Goal: Information Seeking & Learning: Learn about a topic

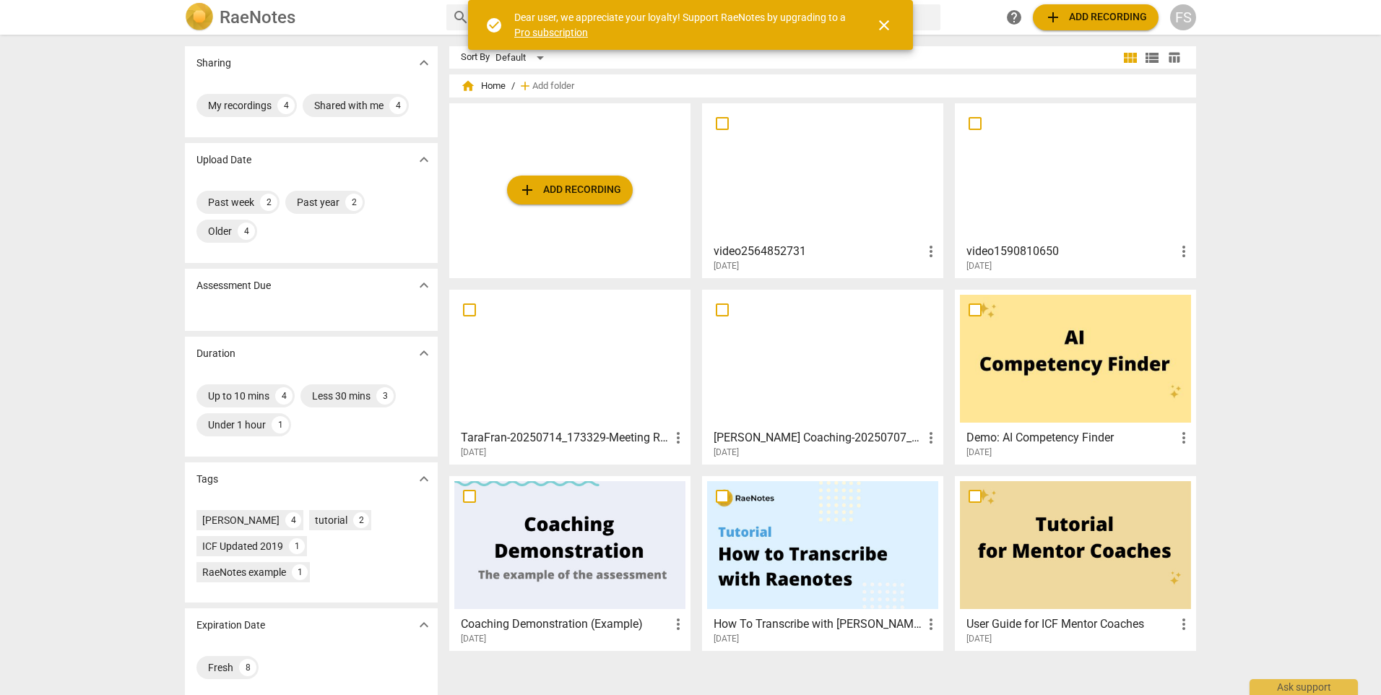
click at [901, 188] on div at bounding box center [822, 172] width 231 height 128
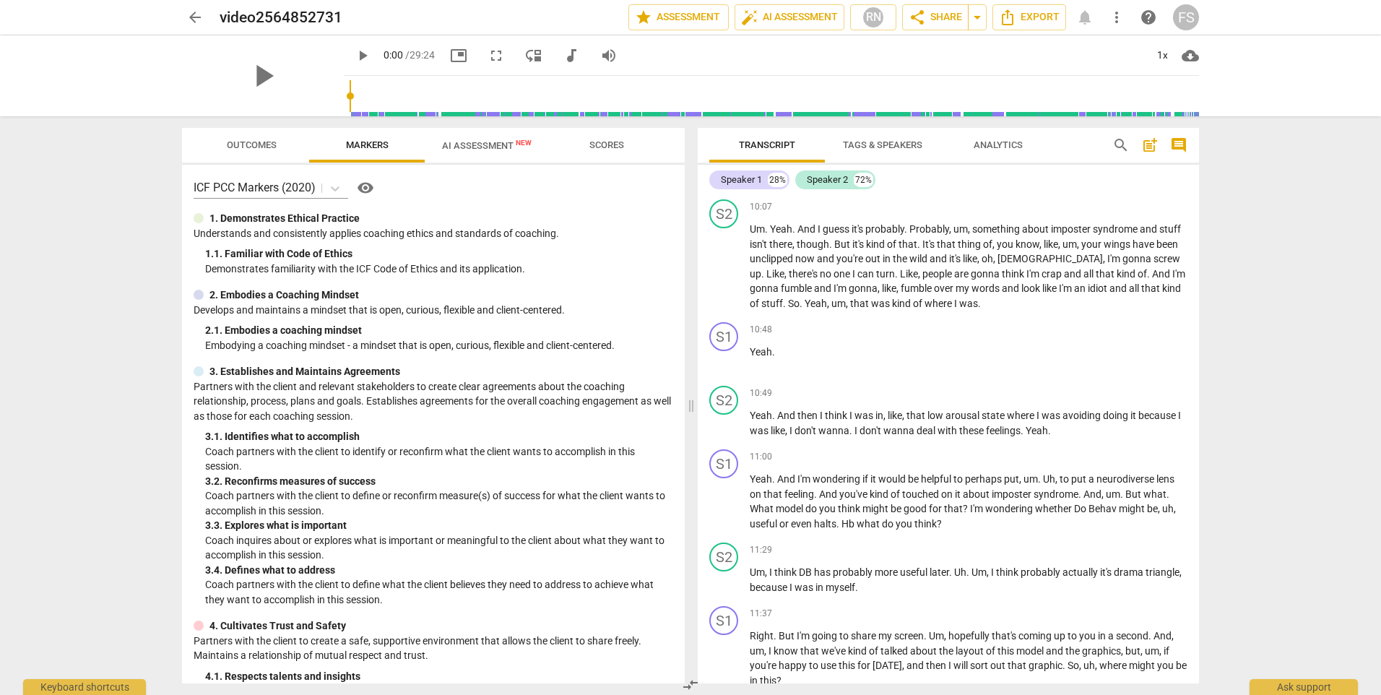
scroll to position [3918, 0]
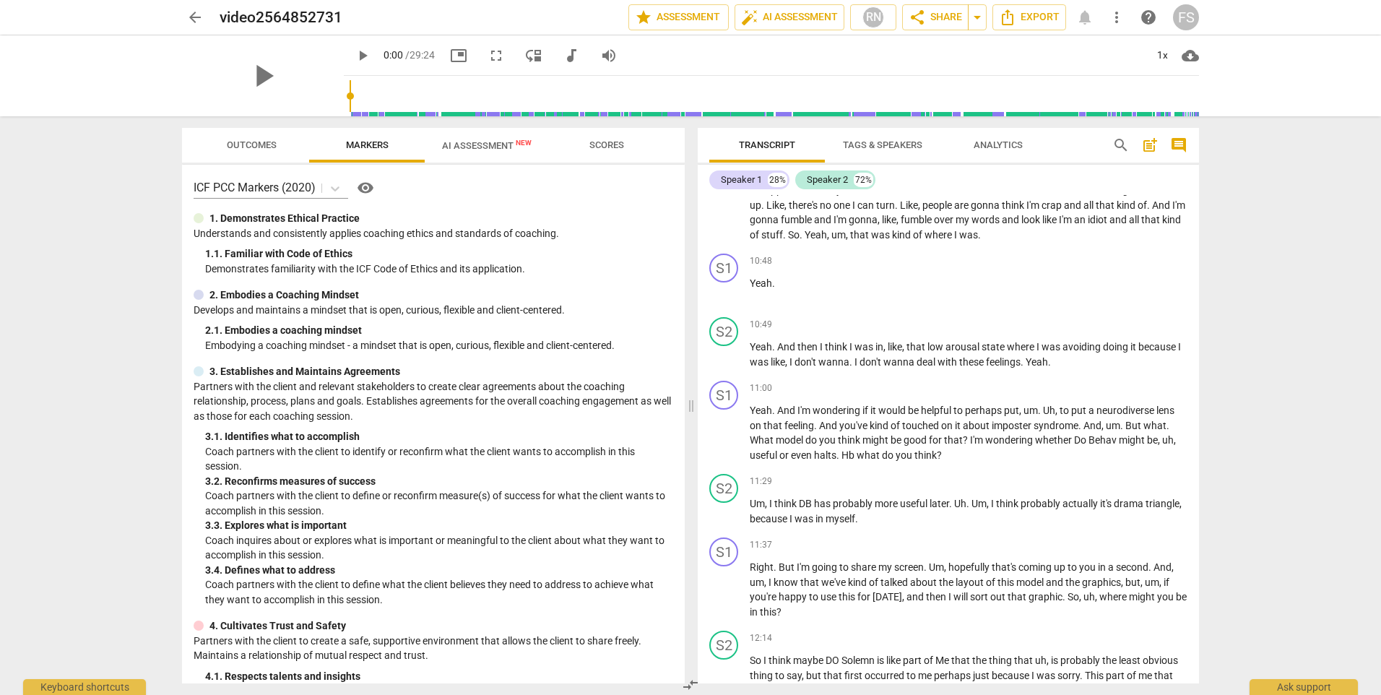
drag, startPoint x: 1201, startPoint y: 412, endPoint x: 1200, endPoint y: 423, distance: 11.6
click at [1200, 423] on div "Transcript Tags & Speakers Analytics search post_add comment Speaker 1 28% Spea…" at bounding box center [951, 405] width 519 height 578
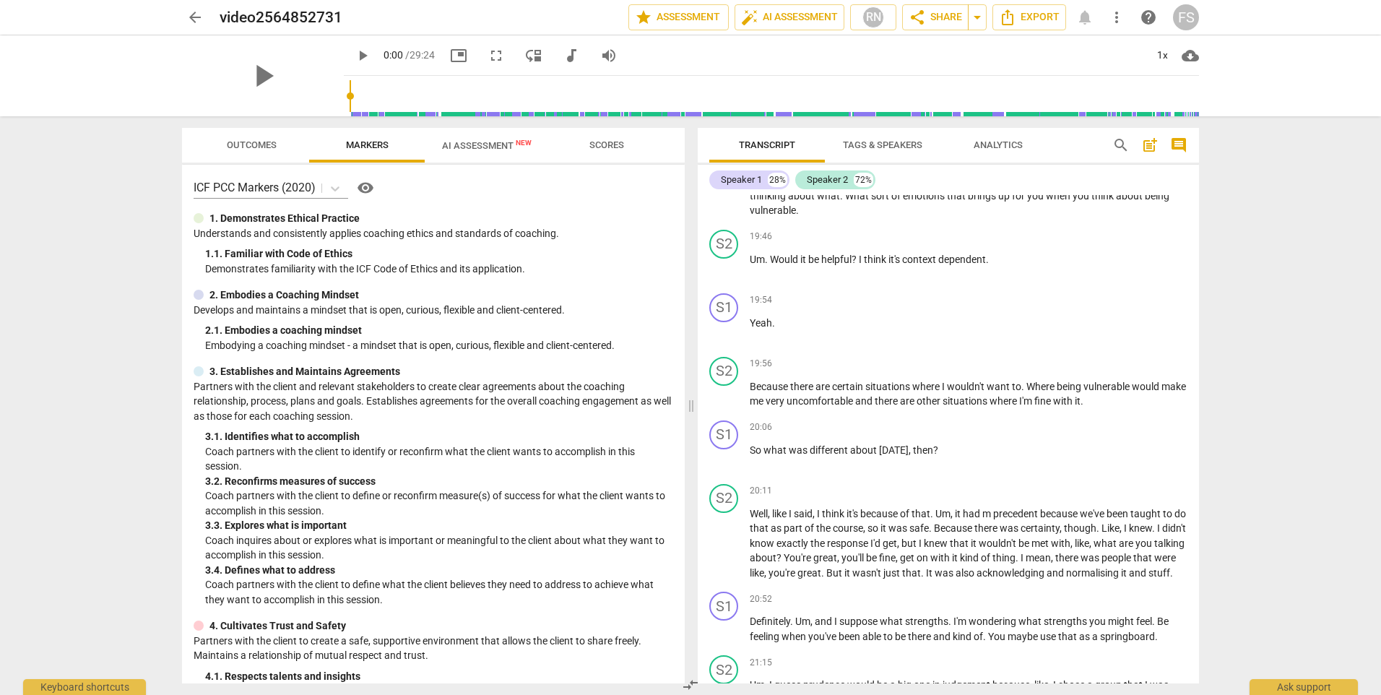
scroll to position [5761, 0]
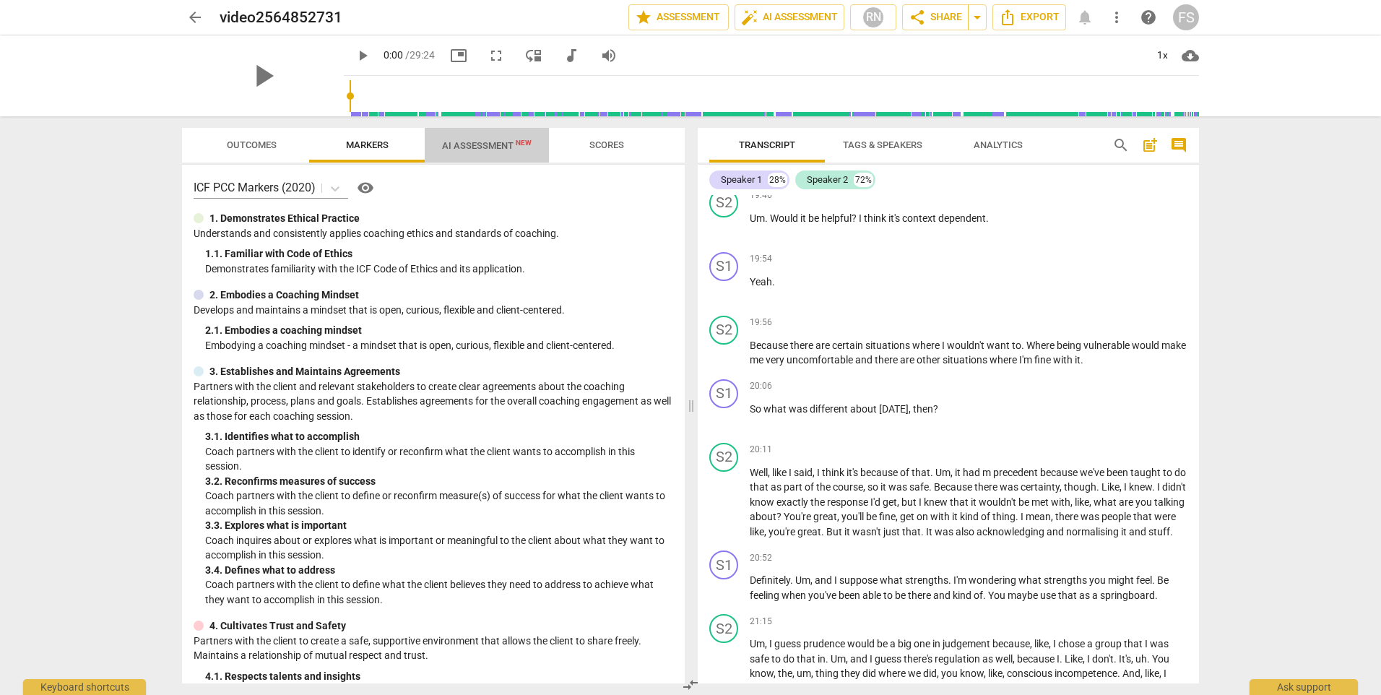
click at [474, 149] on span "AI Assessment New" at bounding box center [487, 145] width 90 height 11
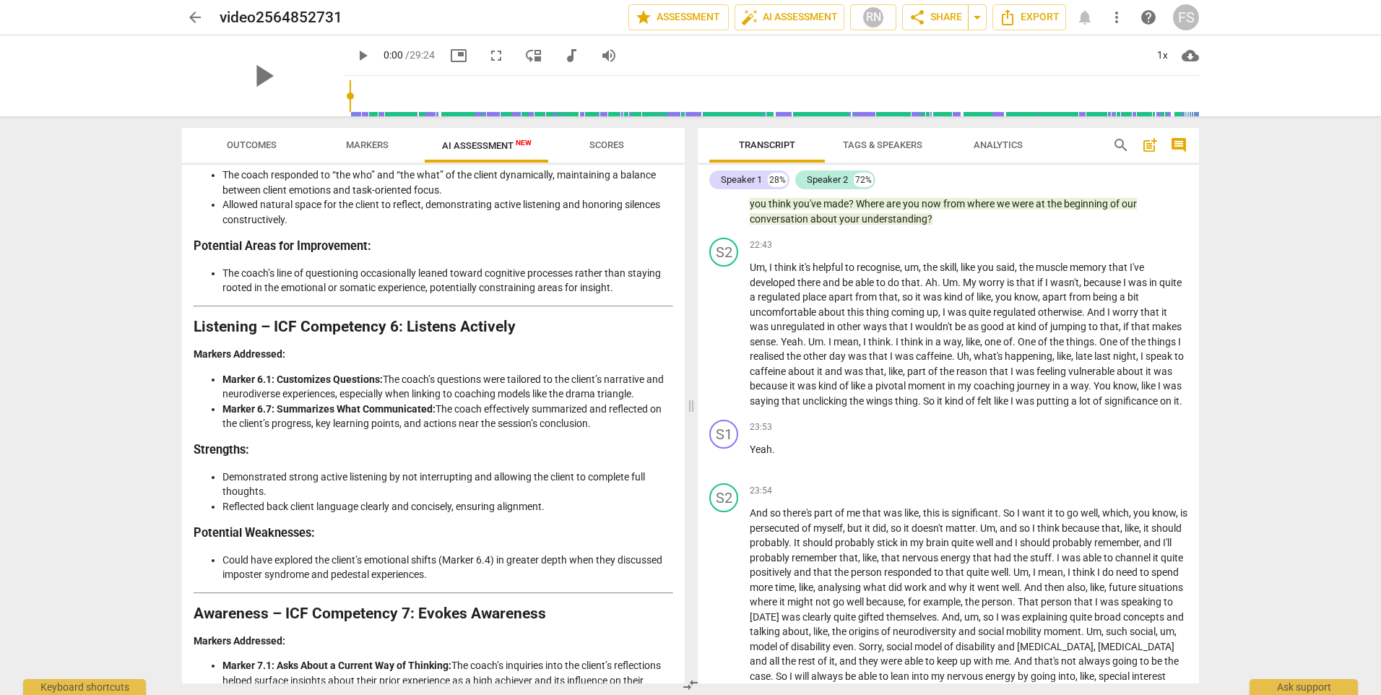
scroll to position [1559, 0]
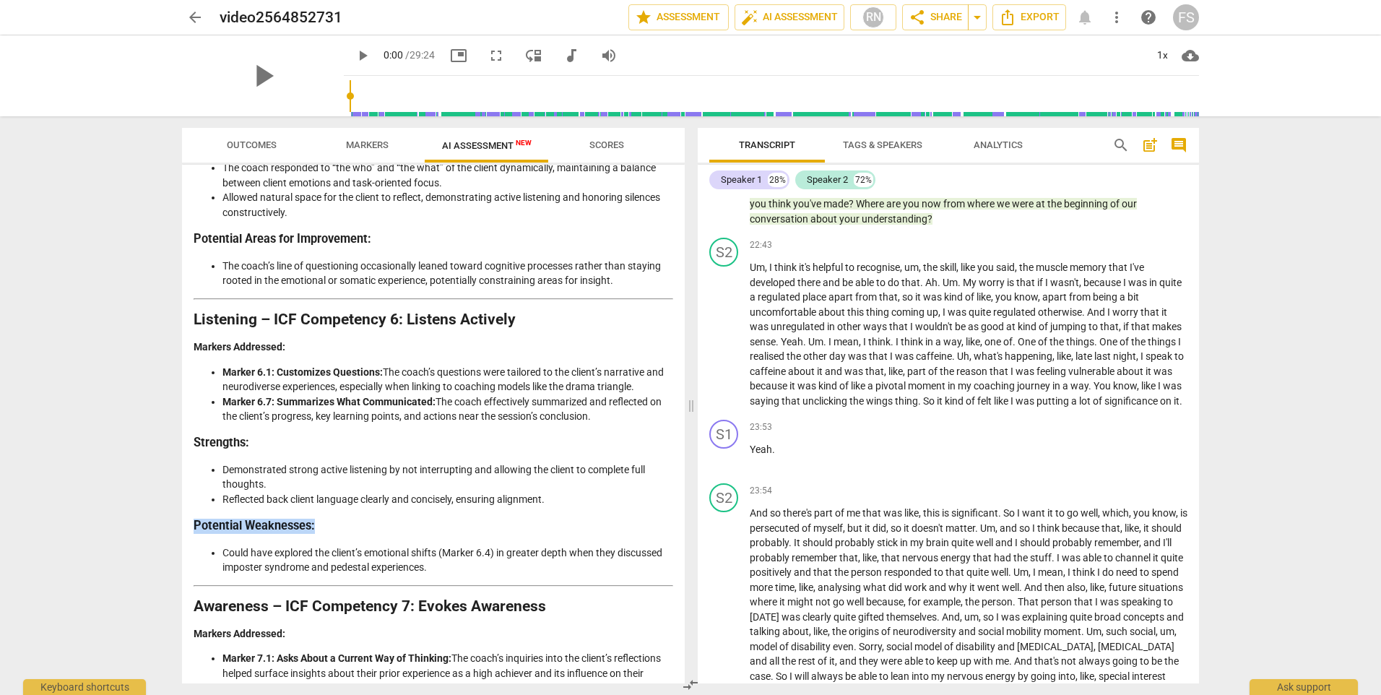
drag, startPoint x: 679, startPoint y: 521, endPoint x: 669, endPoint y: 563, distance: 42.4
click at [669, 563] on div "Disclaimer: AI can make mistakes. Consult a qualified mentor coach before actin…" at bounding box center [433, 424] width 503 height 519
drag, startPoint x: 669, startPoint y: 563, endPoint x: 693, endPoint y: 399, distance: 164.9
click at [693, 399] on span at bounding box center [691, 405] width 9 height 578
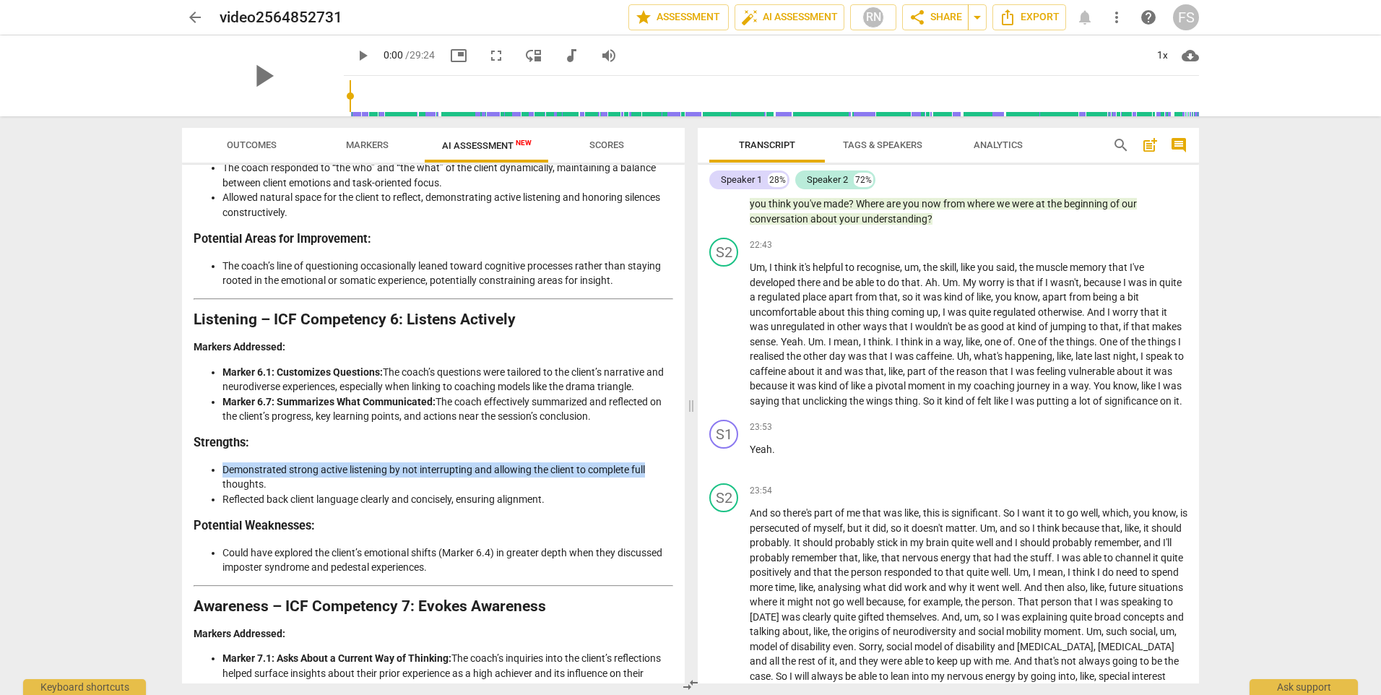
drag, startPoint x: 678, startPoint y: 472, endPoint x: 678, endPoint y: 490, distance: 18.1
click at [678, 490] on div "Disclaimer: AI can make mistakes. Consult a qualified mentor coach before actin…" at bounding box center [433, 424] width 503 height 519
click at [667, 507] on li "Reflected back client language clearly and concisely, ensuring alignment." at bounding box center [447, 499] width 451 height 15
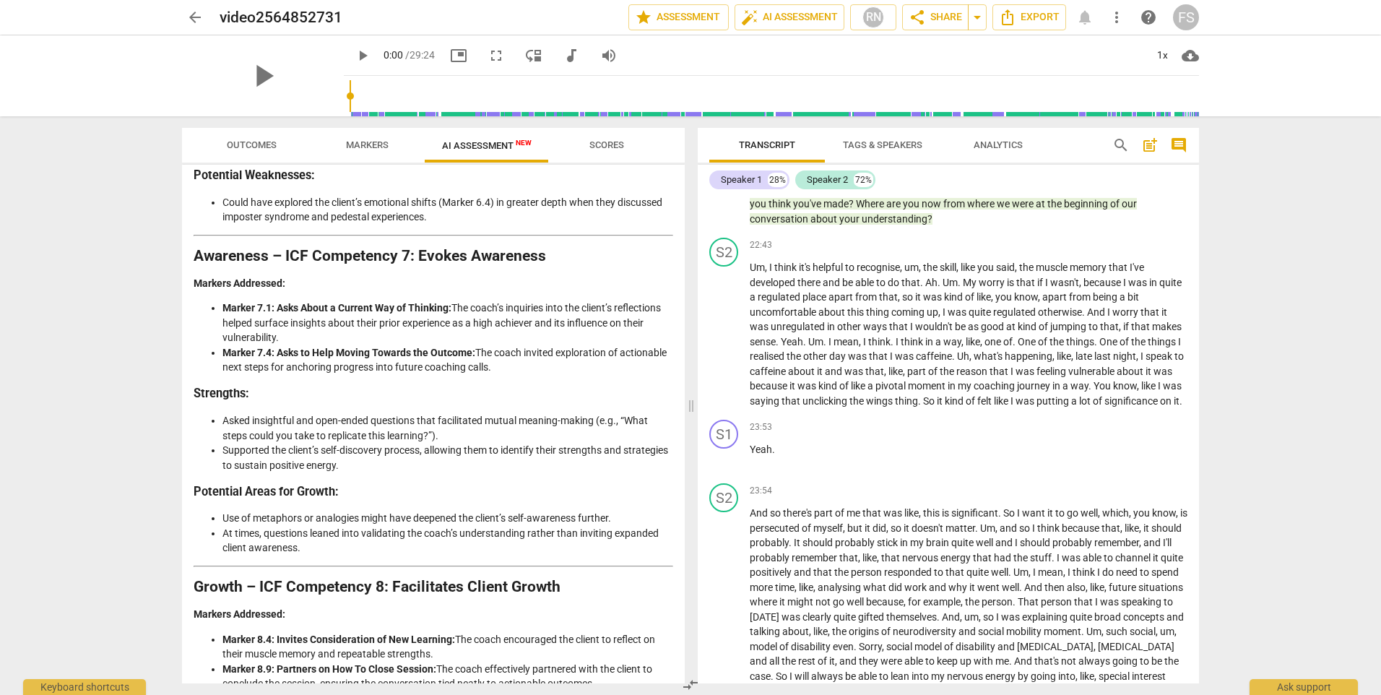
scroll to position [1913, 0]
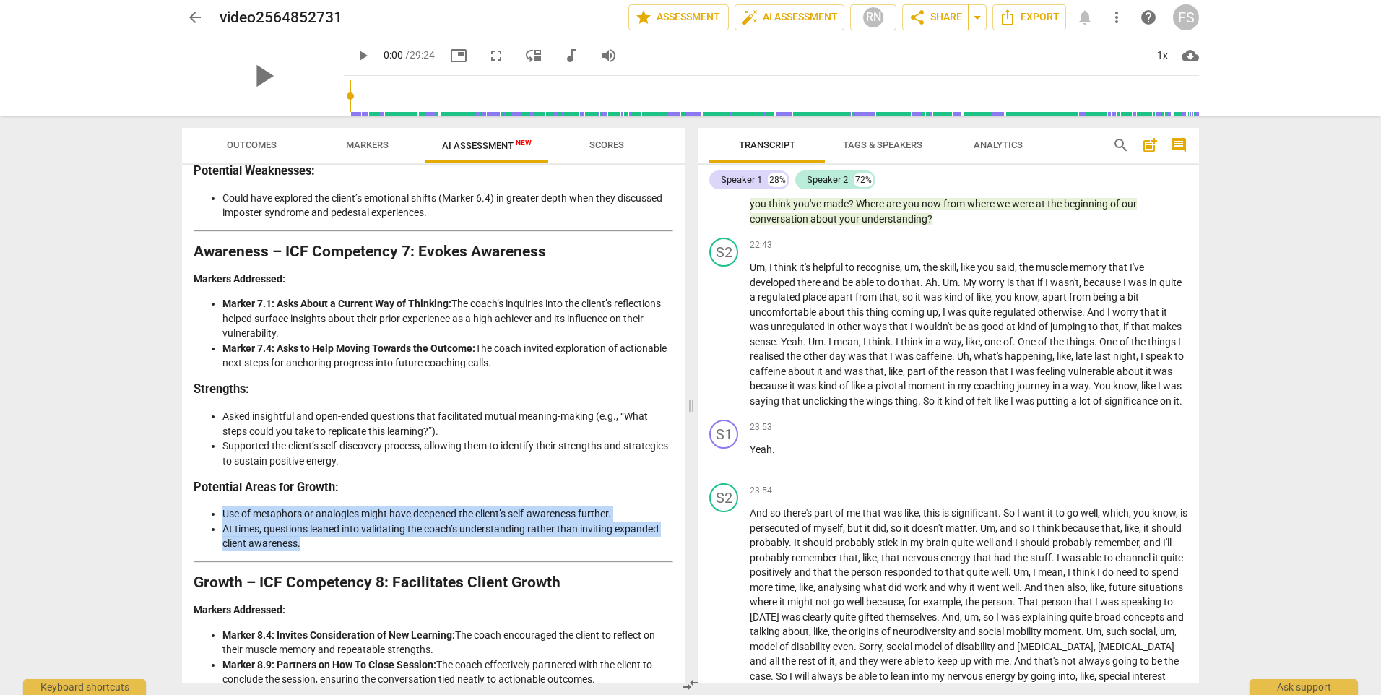
drag, startPoint x: 679, startPoint y: 571, endPoint x: 678, endPoint y: 584, distance: 12.3
click at [678, 584] on div "Disclaimer: AI can make mistakes. Consult a qualified mentor coach before actin…" at bounding box center [433, 424] width 503 height 519
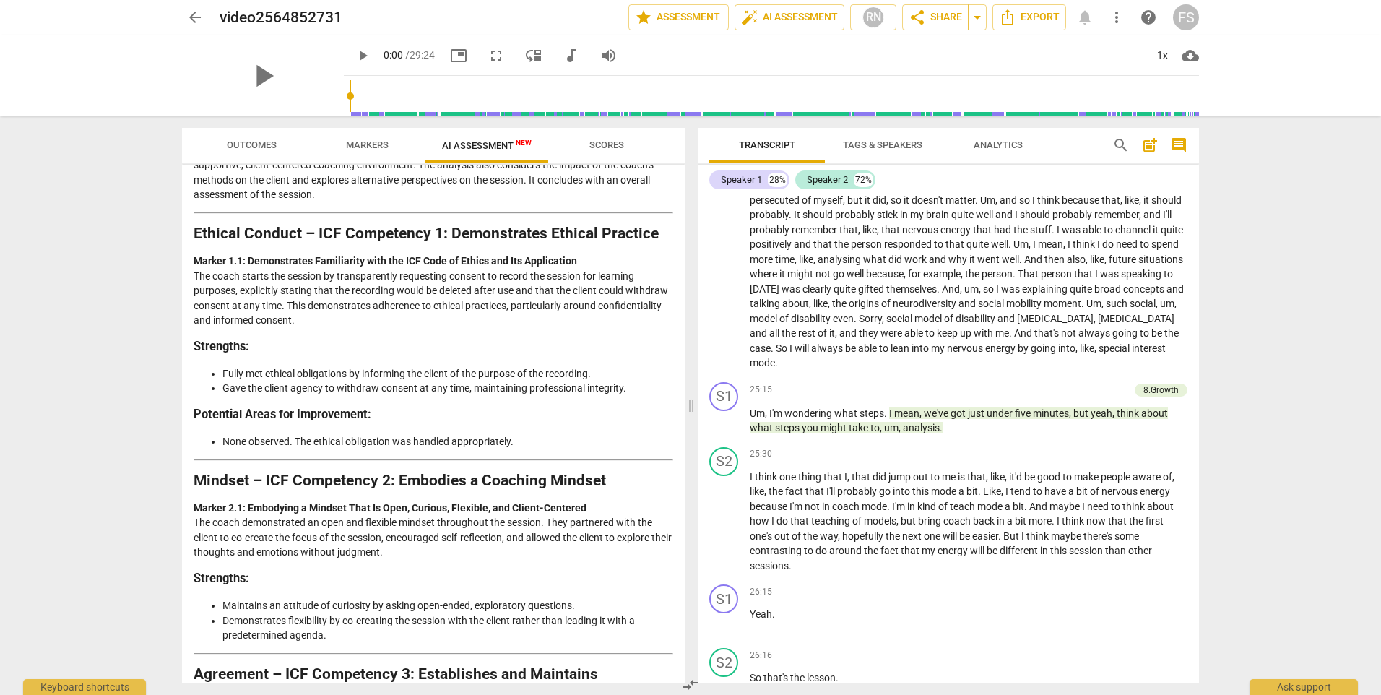
scroll to position [0, 0]
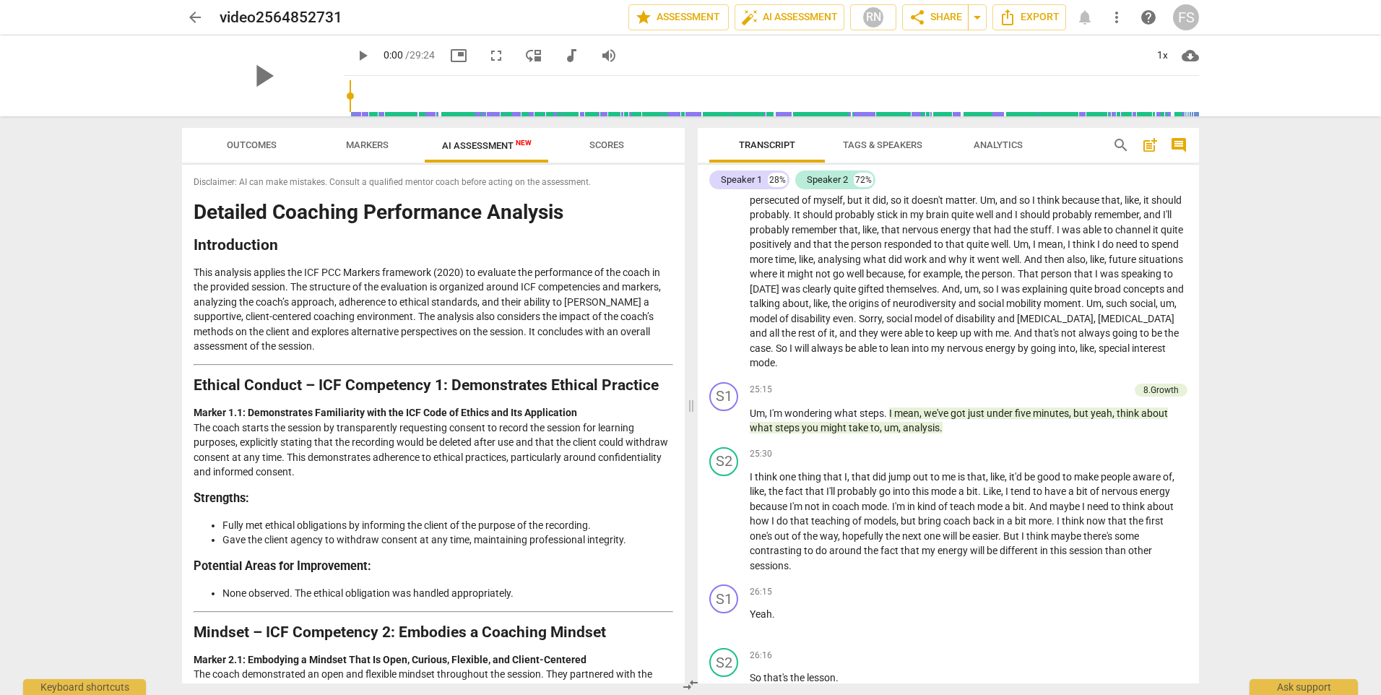
click at [370, 139] on span "Markers" at bounding box center [367, 144] width 43 height 11
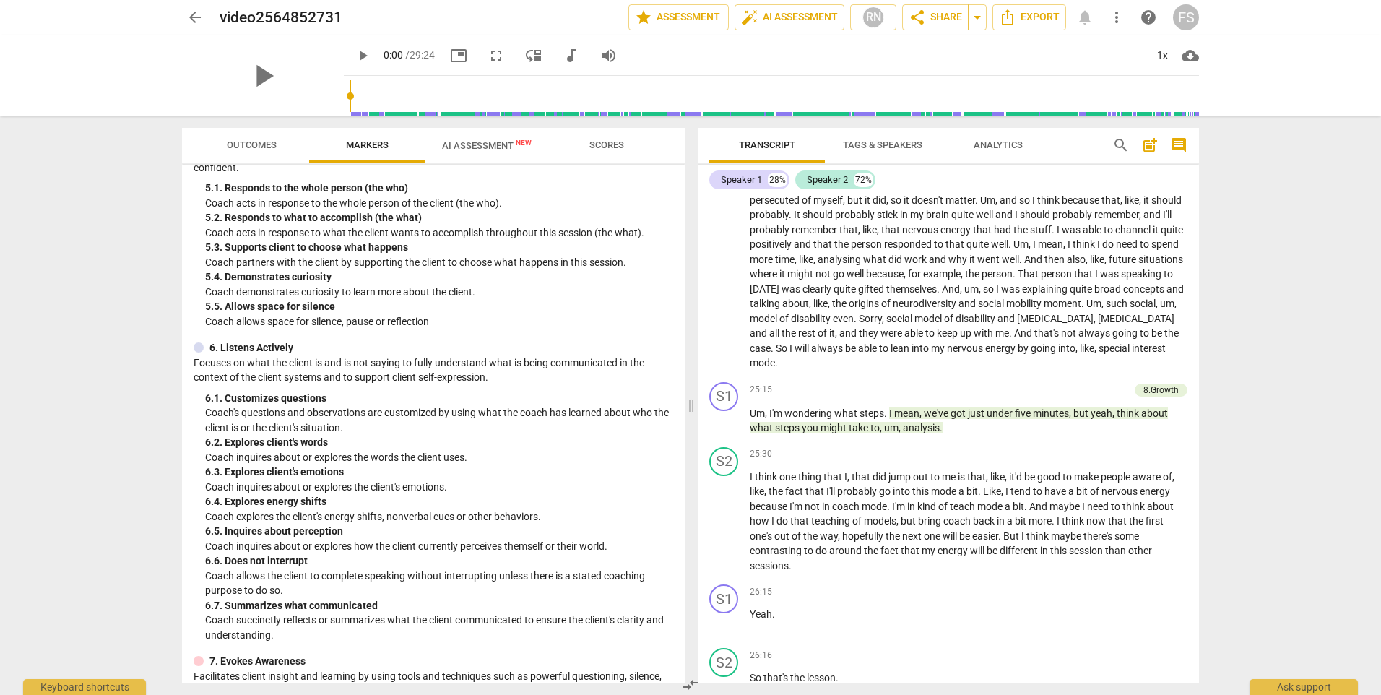
scroll to position [674, 0]
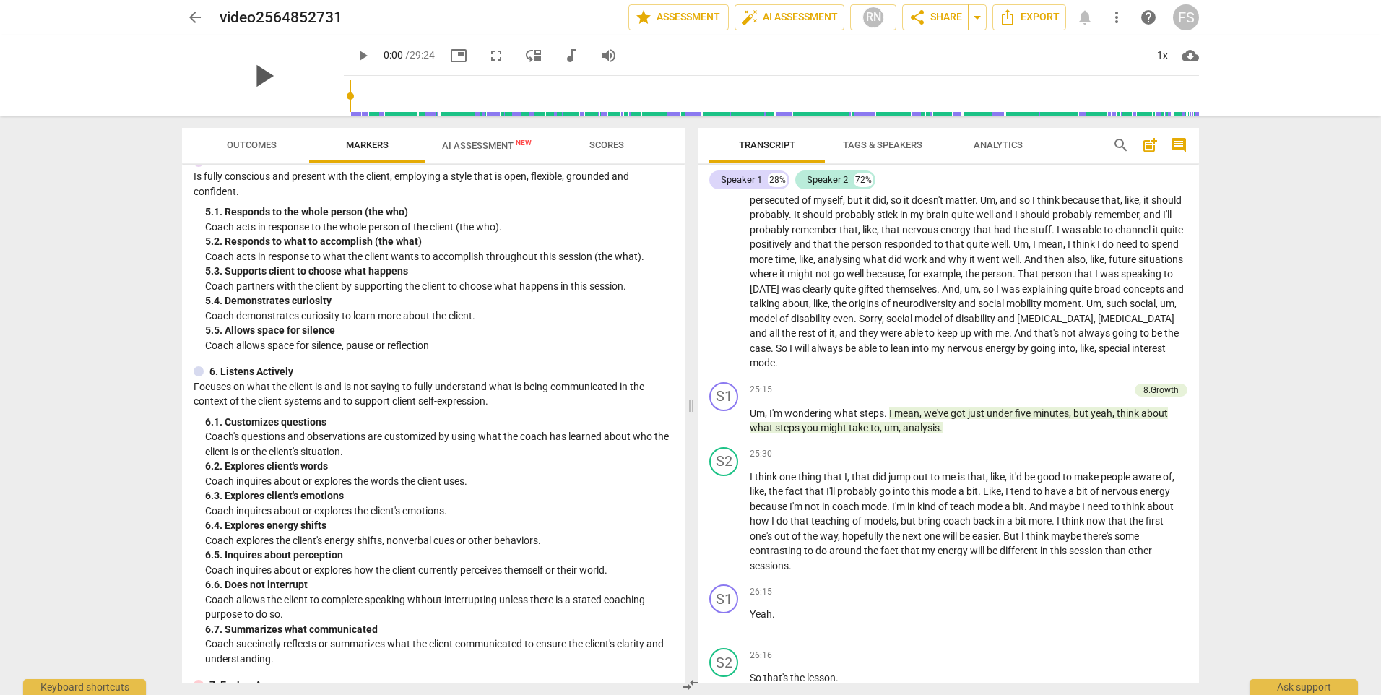
click at [251, 82] on span "play_arrow" at bounding box center [263, 76] width 38 height 38
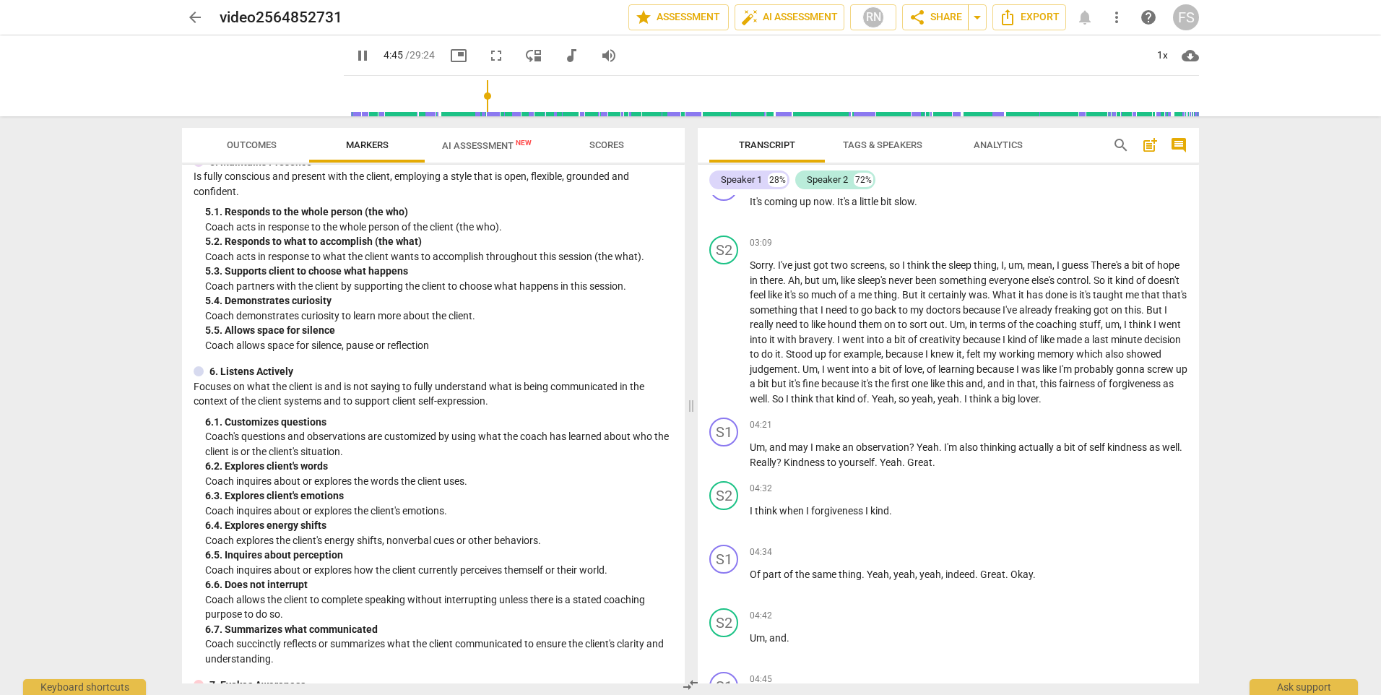
scroll to position [1568, 0]
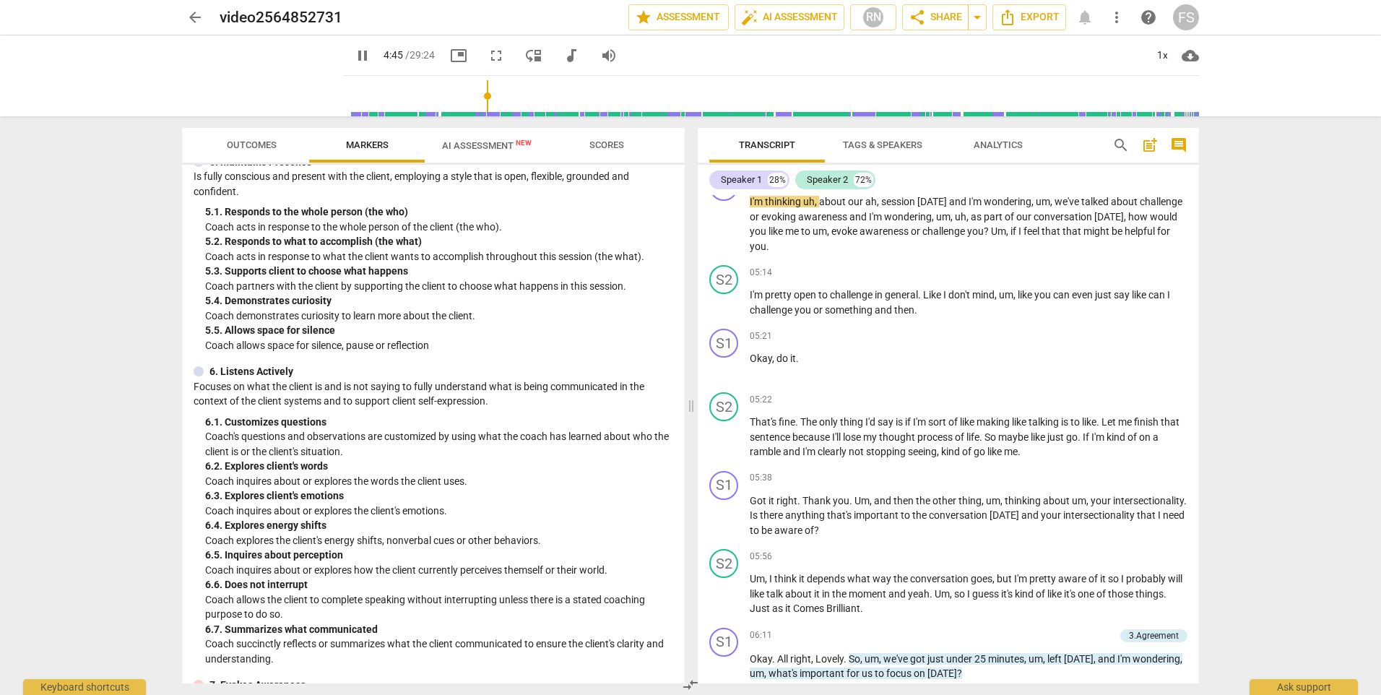
click at [354, 56] on span "pause" at bounding box center [362, 55] width 17 height 17
click at [259, 77] on span "play_arrow" at bounding box center [263, 76] width 38 height 38
click at [274, 58] on div "pause" at bounding box center [263, 75] width 162 height 81
drag, startPoint x: 256, startPoint y: 80, endPoint x: 323, endPoint y: 119, distance: 77.7
click at [0, 0] on span "pause" at bounding box center [0, 0] width 0 height 0
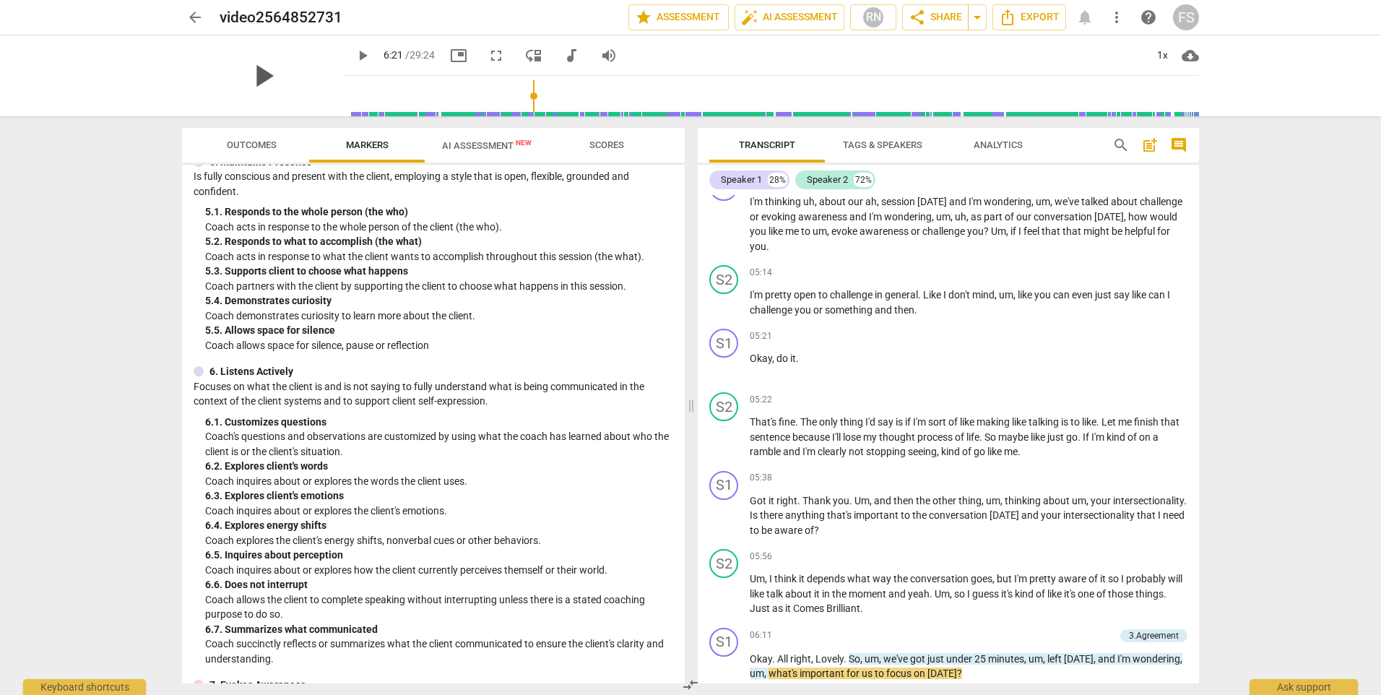
click at [259, 81] on span "play_arrow" at bounding box center [263, 76] width 38 height 38
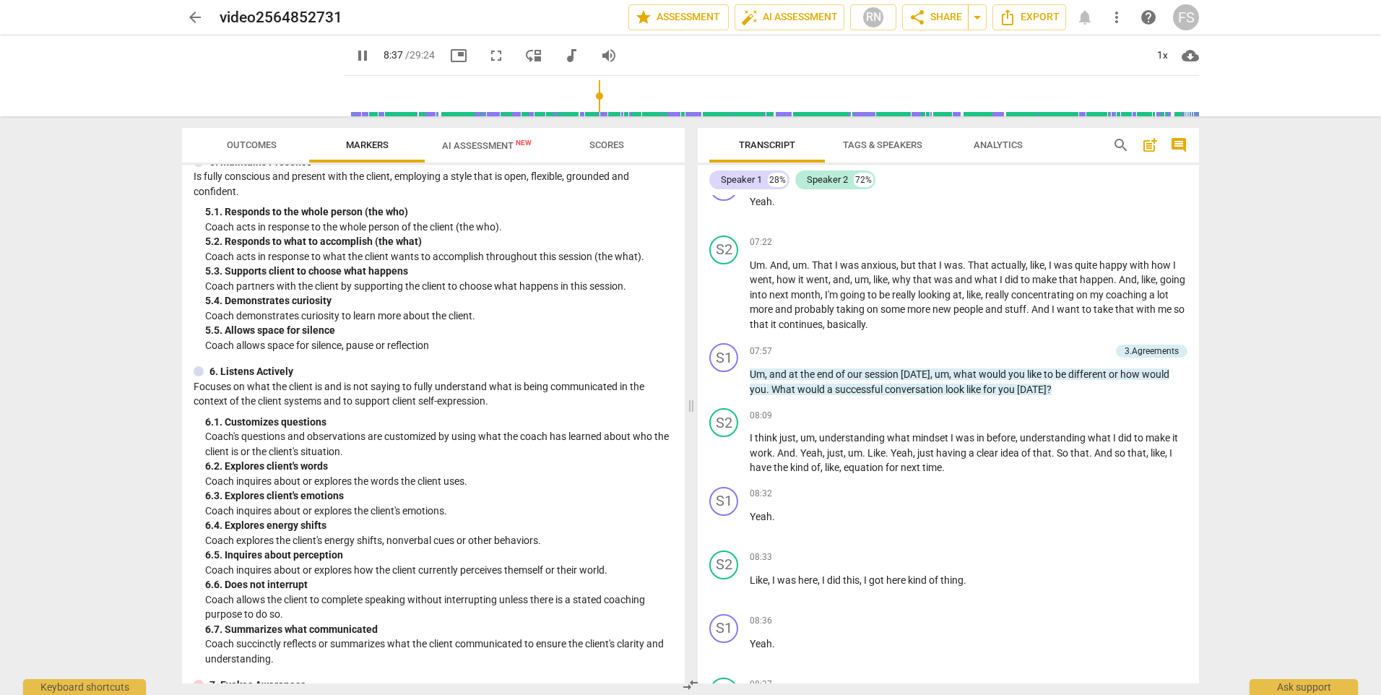
scroll to position [3100, 0]
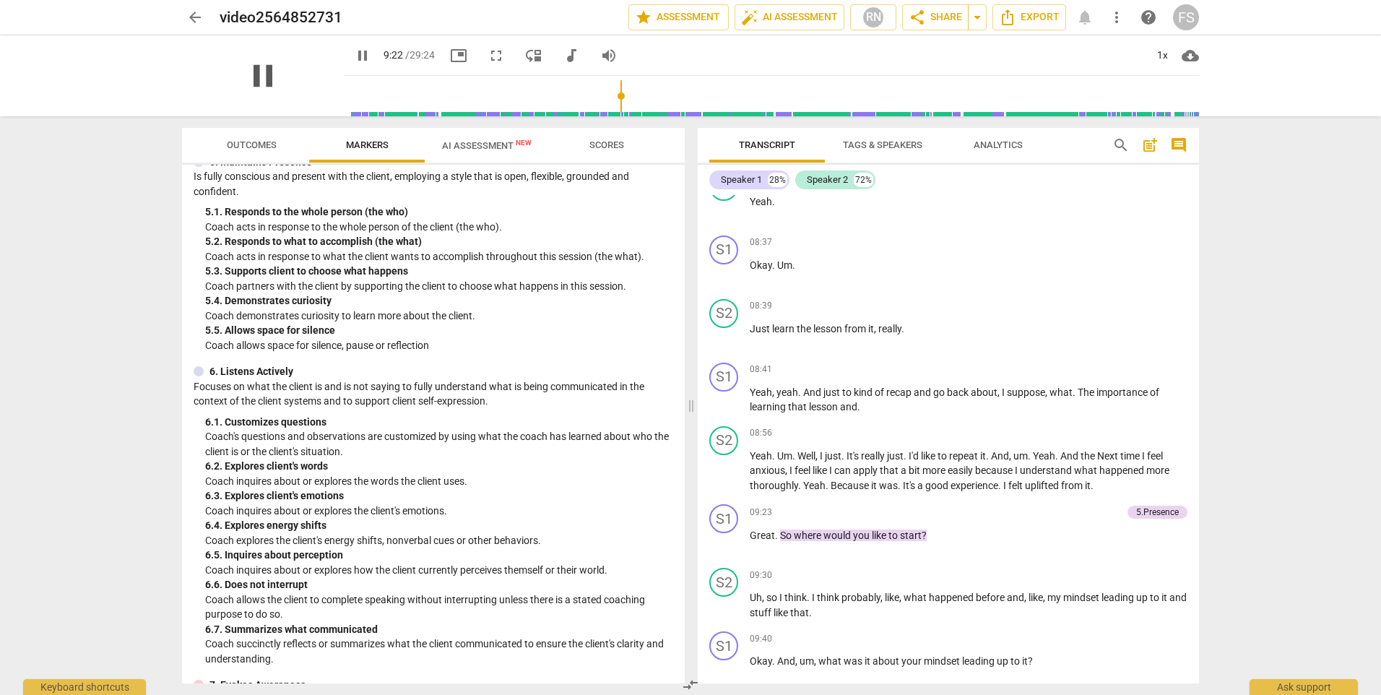
click at [248, 69] on span "pause" at bounding box center [263, 76] width 38 height 38
click at [245, 78] on span "play_arrow" at bounding box center [263, 76] width 38 height 38
click at [250, 80] on span "pause" at bounding box center [263, 76] width 38 height 38
click at [256, 81] on span "play_arrow" at bounding box center [263, 76] width 38 height 38
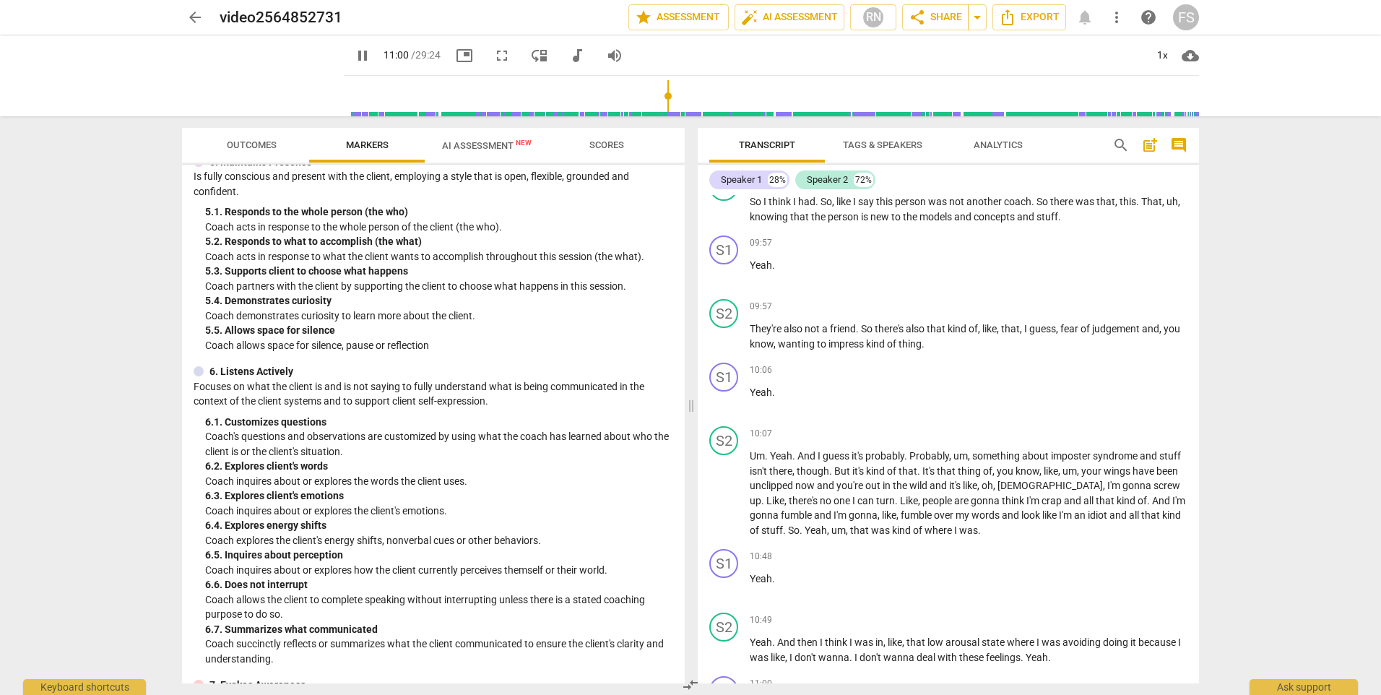
scroll to position [4127, 0]
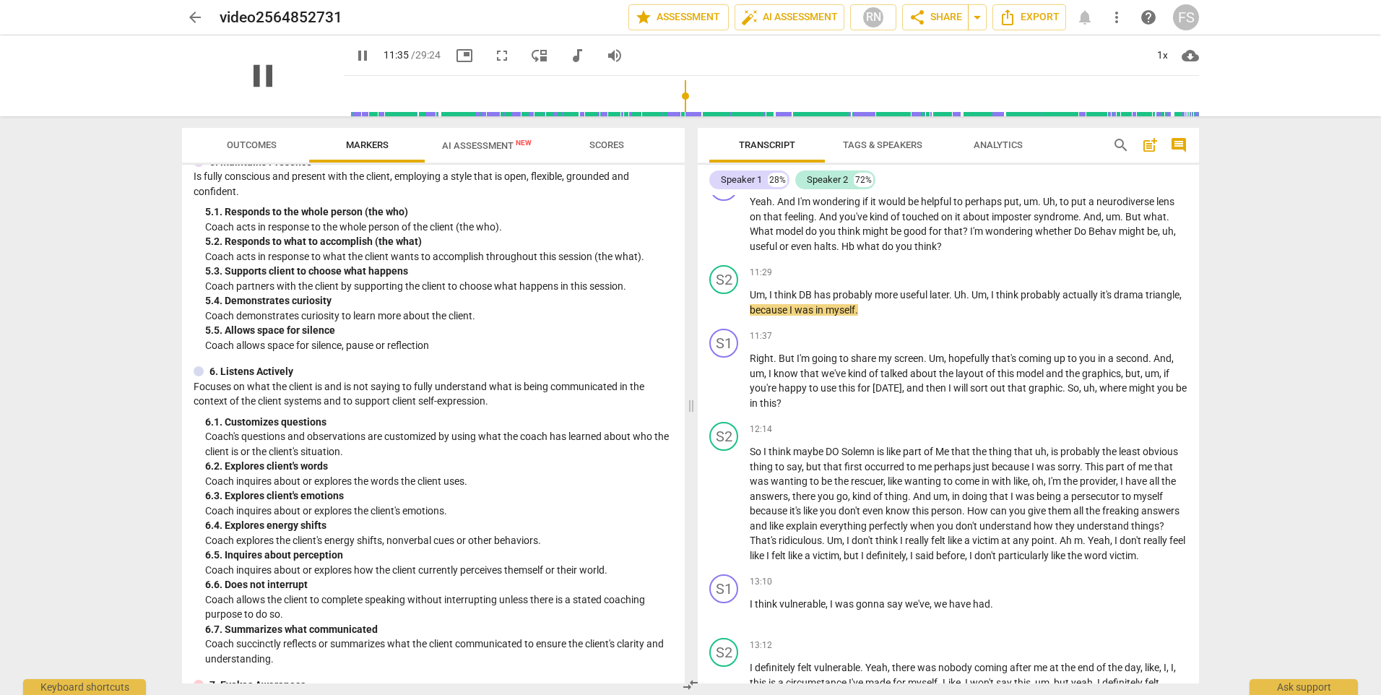
click at [248, 82] on span "pause" at bounding box center [263, 76] width 38 height 38
click at [263, 70] on span "play_arrow" at bounding box center [263, 76] width 38 height 38
click at [269, 73] on span "pause" at bounding box center [263, 76] width 38 height 38
click at [1162, 57] on div "1x" at bounding box center [1161, 55] width 27 height 23
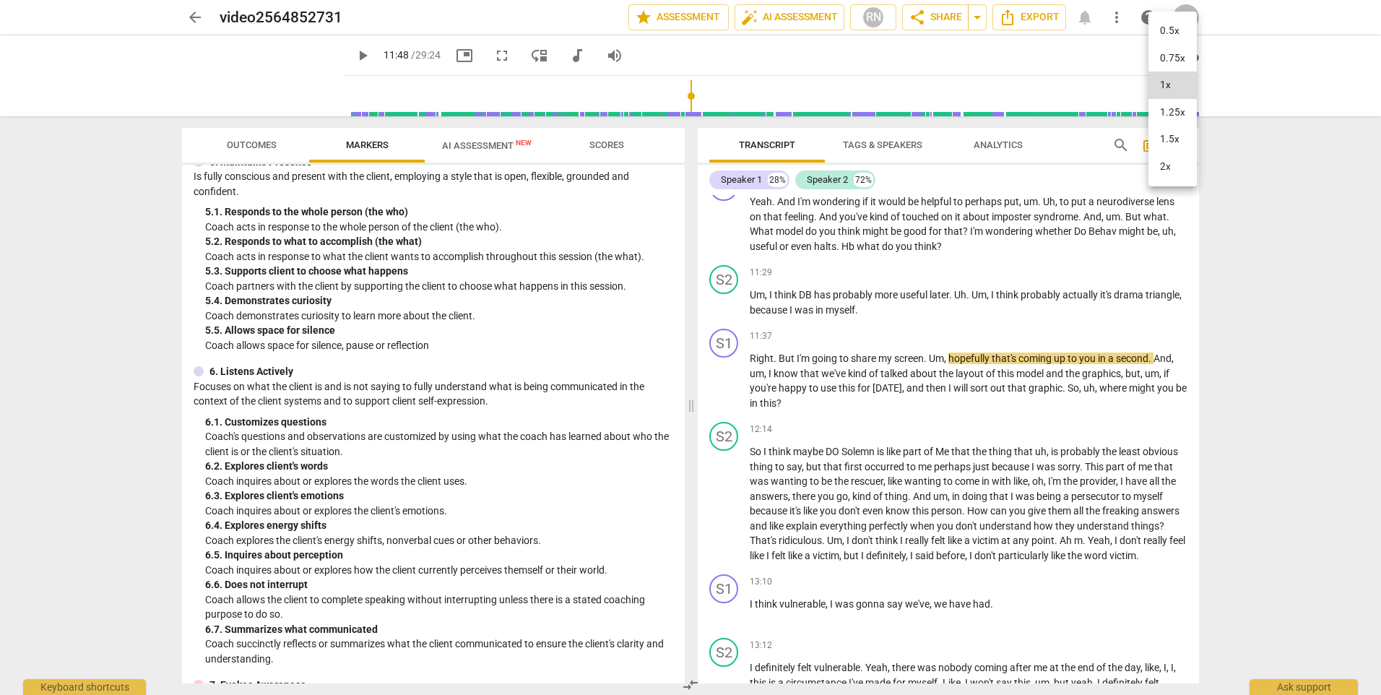
click at [1169, 147] on li "1.5x" at bounding box center [1172, 139] width 48 height 27
click at [254, 75] on span "play_arrow" at bounding box center [263, 76] width 38 height 38
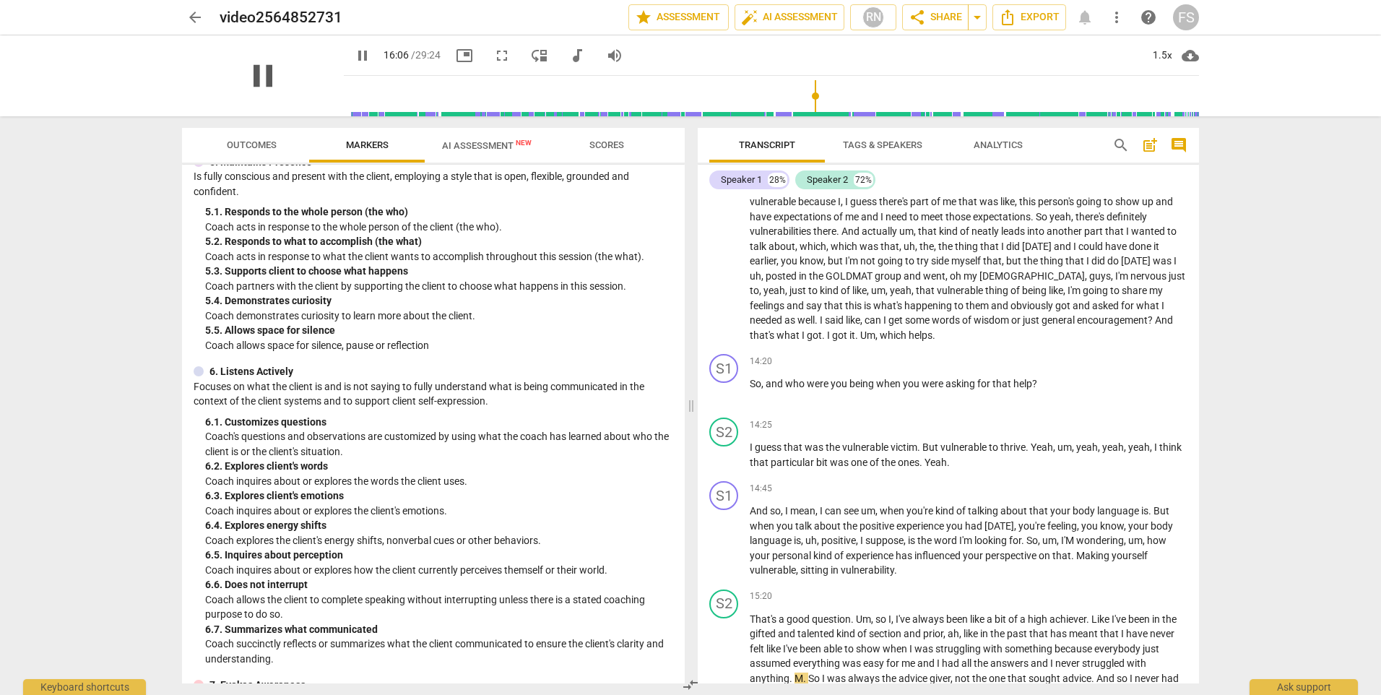
scroll to position [5113, 0]
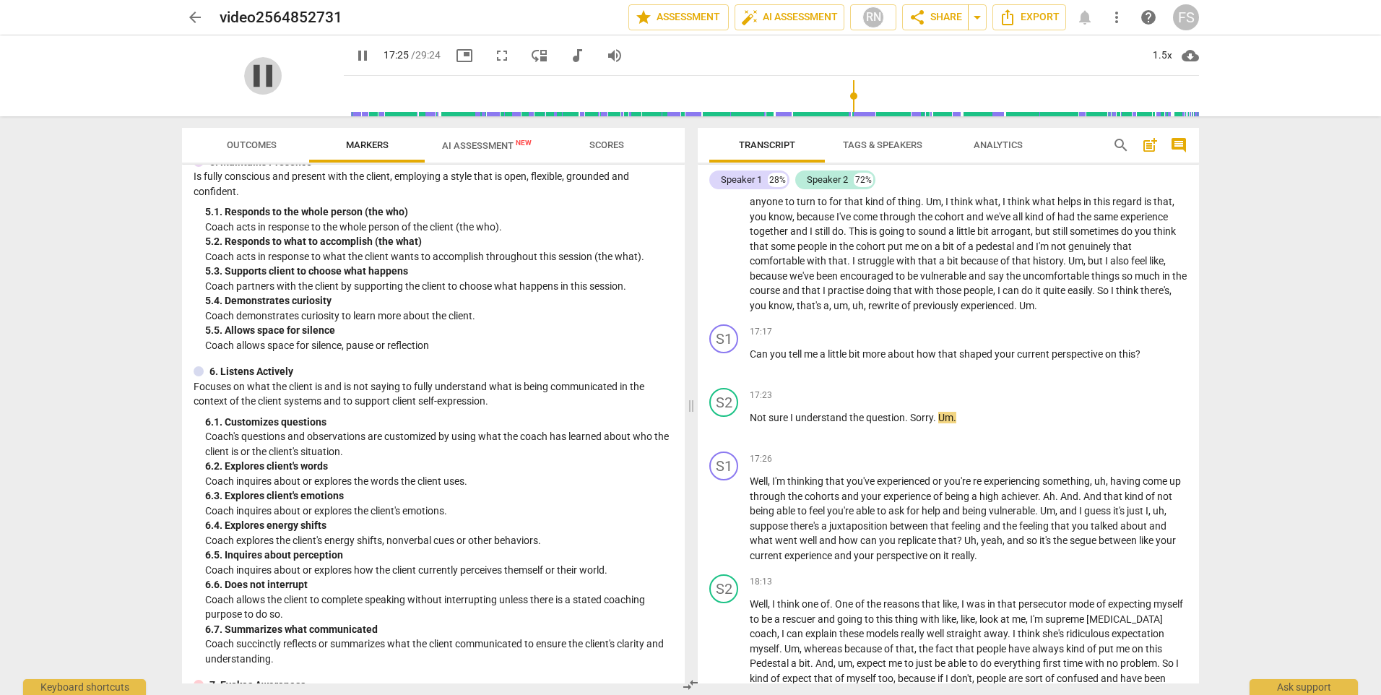
click at [261, 78] on span "pause" at bounding box center [263, 76] width 38 height 38
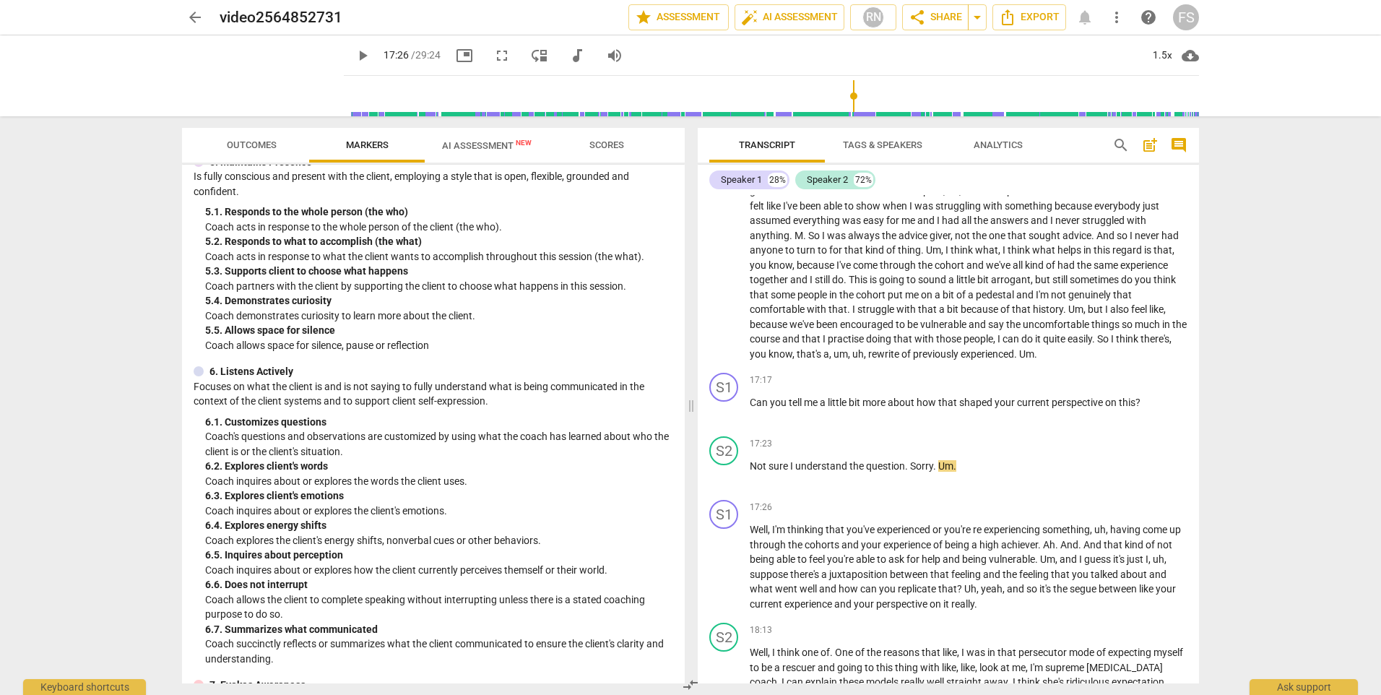
scroll to position [5146, 0]
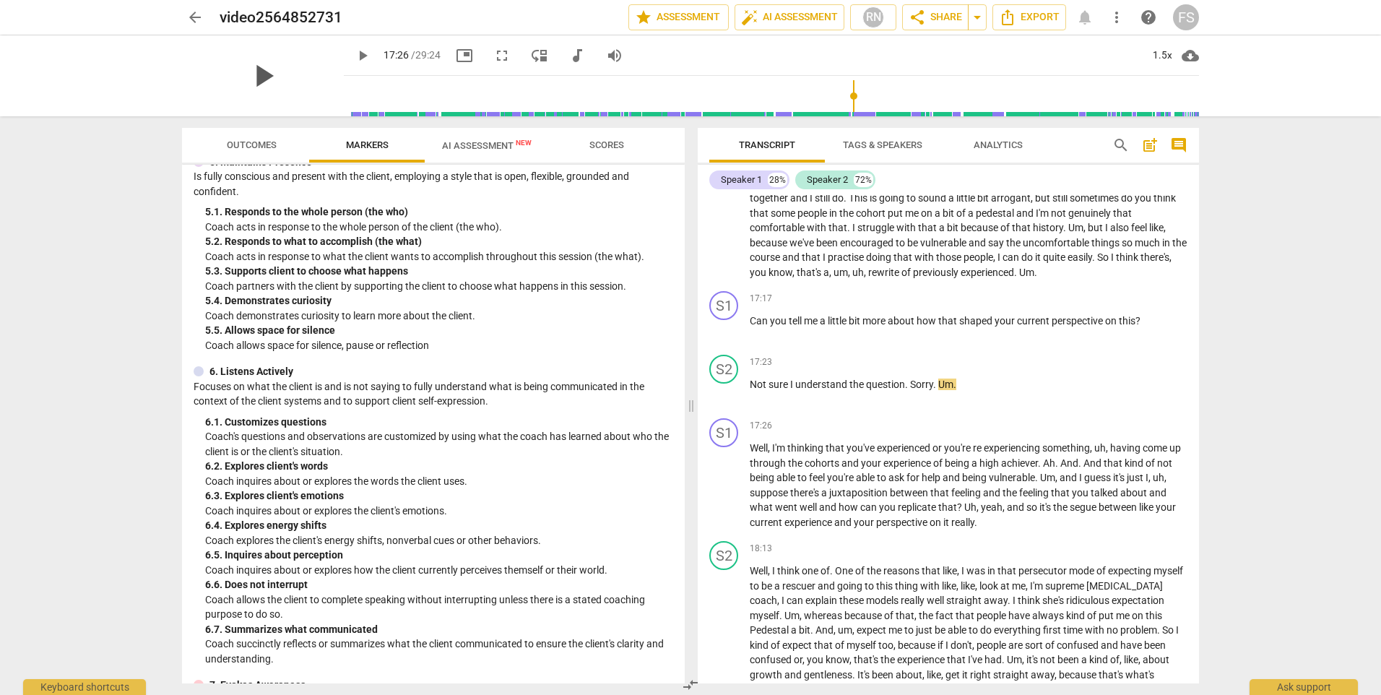
click at [249, 71] on span "play_arrow" at bounding box center [263, 76] width 38 height 38
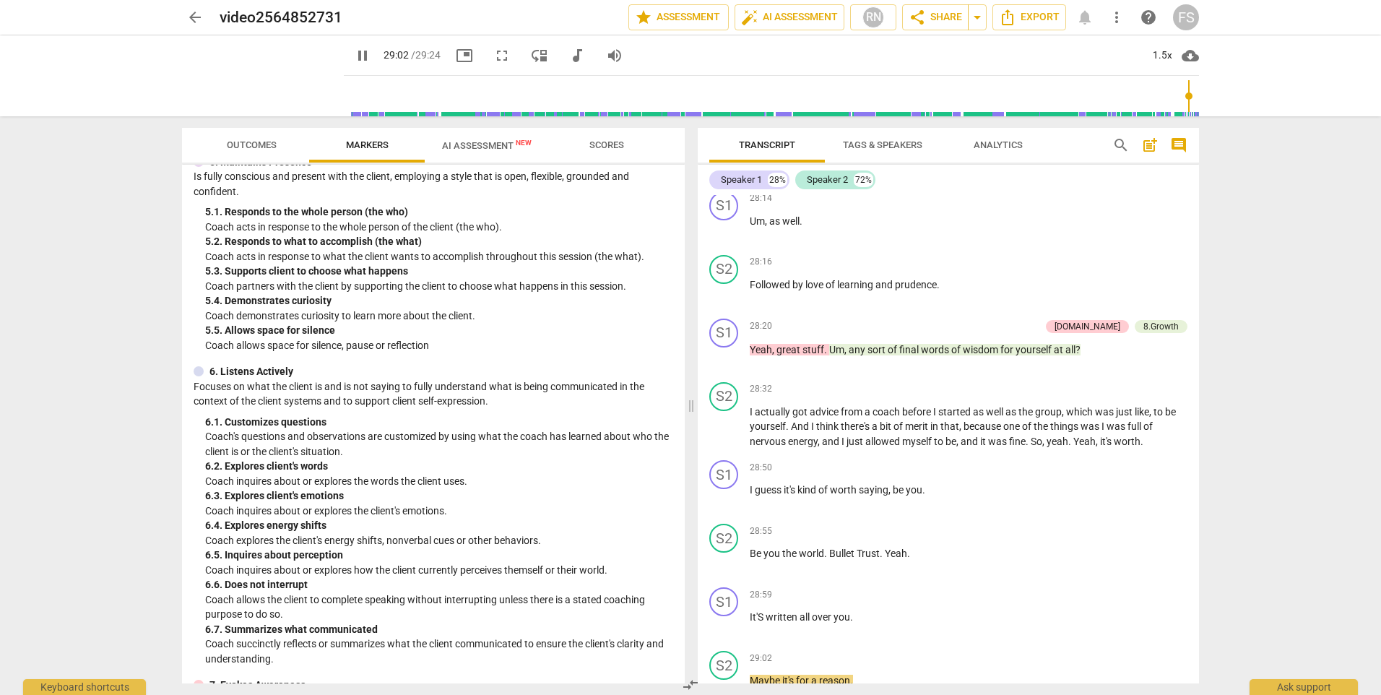
scroll to position [8690, 0]
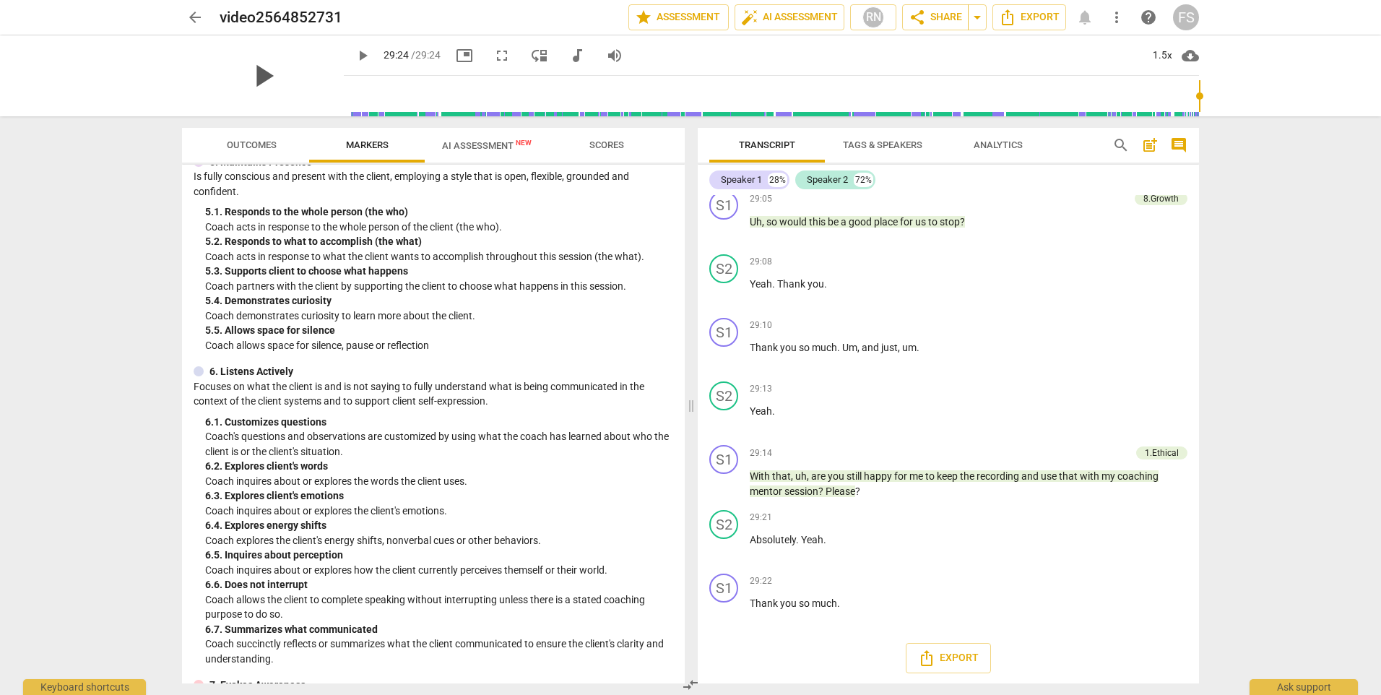
click at [254, 73] on span "play_arrow" at bounding box center [263, 76] width 38 height 38
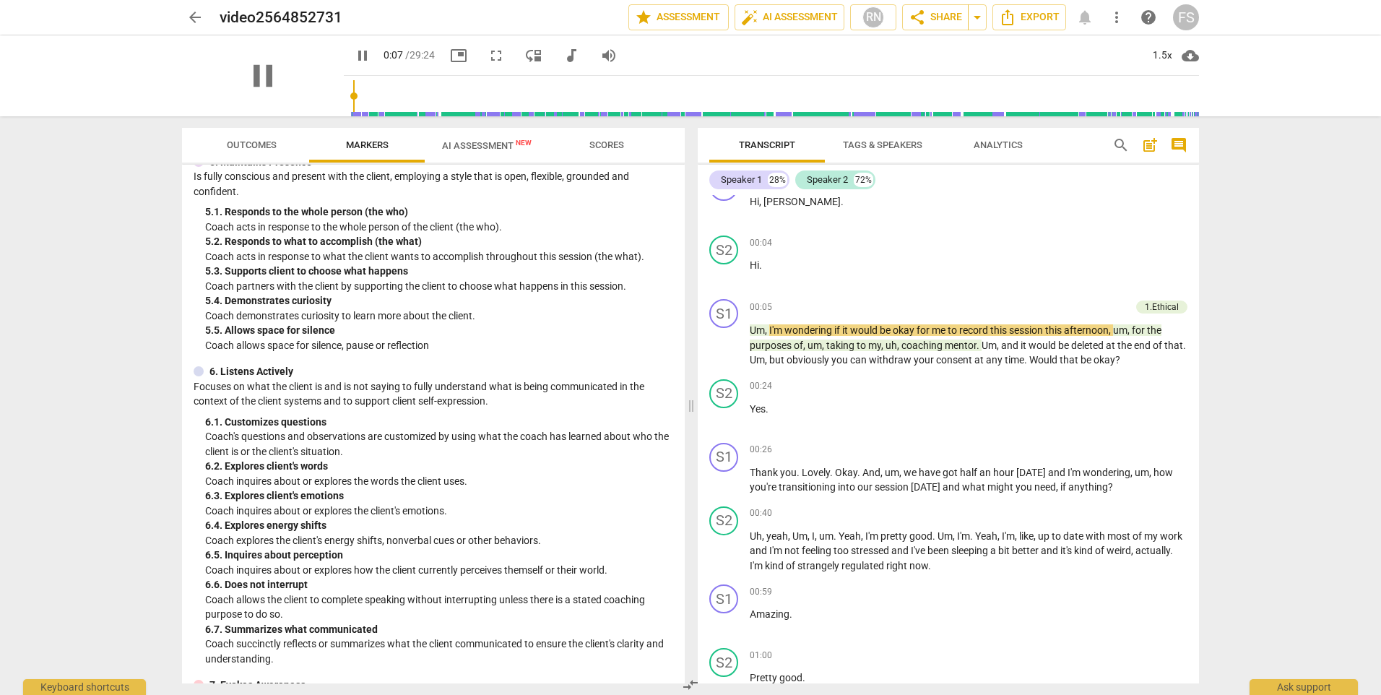
click at [234, 64] on div "pause" at bounding box center [263, 75] width 162 height 81
click at [248, 66] on span "pause" at bounding box center [263, 76] width 38 height 38
type input "10"
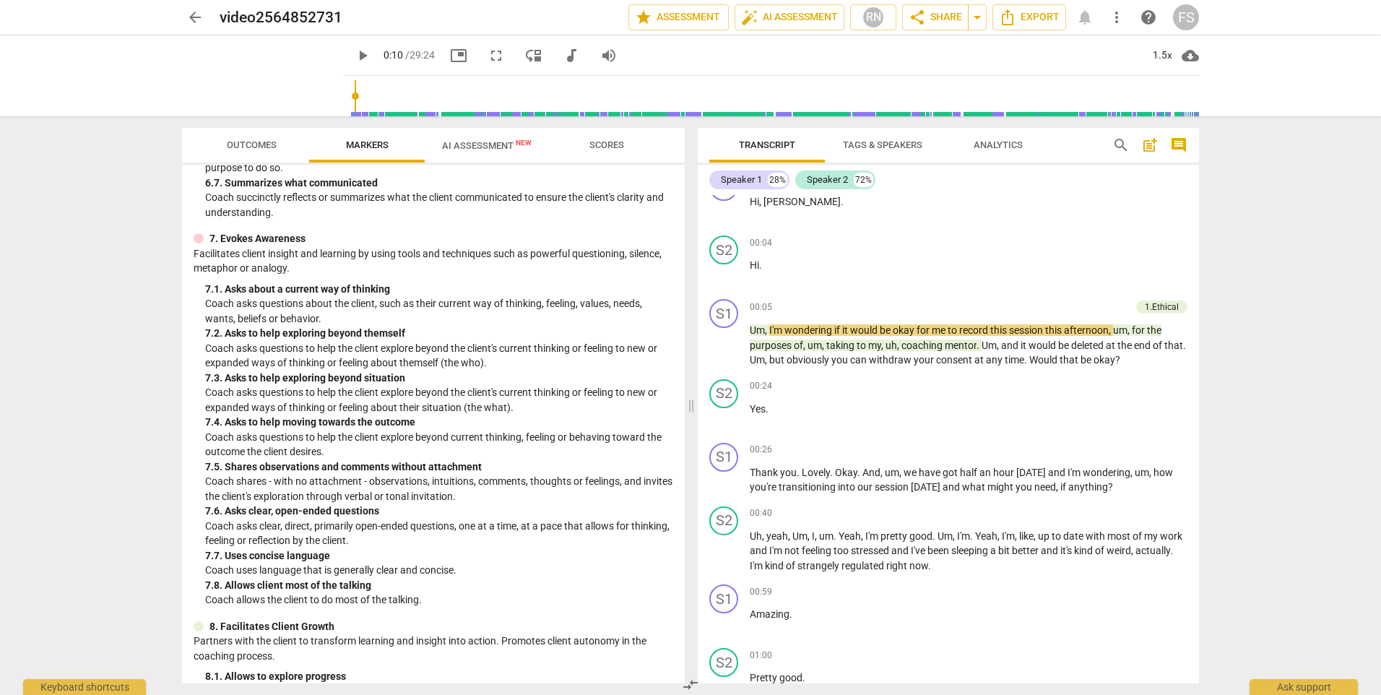
scroll to position [1137, 0]
